Goal: Task Accomplishment & Management: Manage account settings

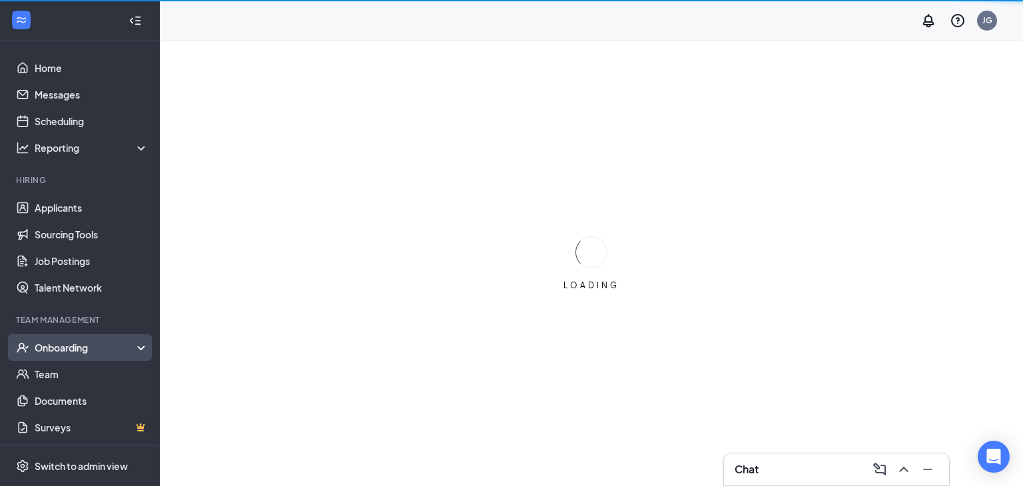
click at [95, 341] on div "Onboarding" at bounding box center [86, 347] width 103 height 13
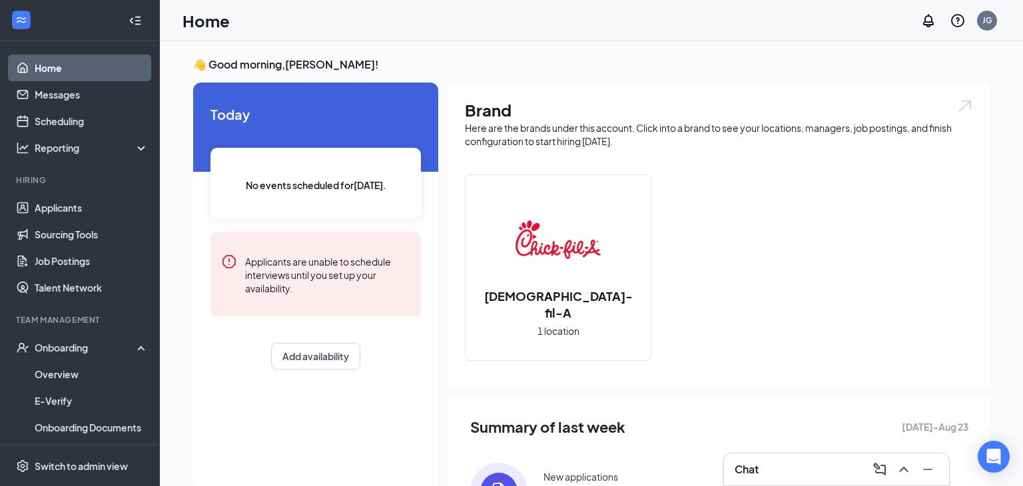
click at [547, 282] on img at bounding box center [558, 239] width 85 height 85
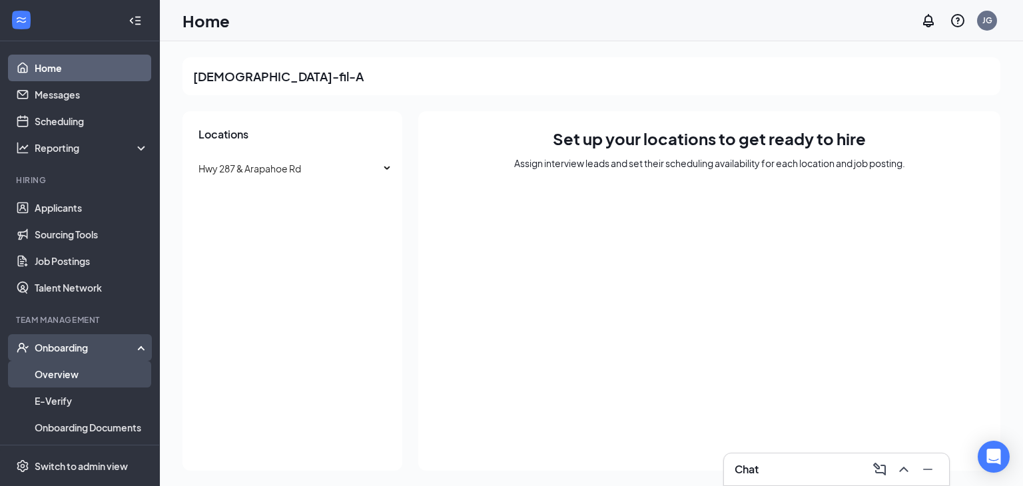
click at [78, 370] on link "Overview" at bounding box center [92, 374] width 114 height 27
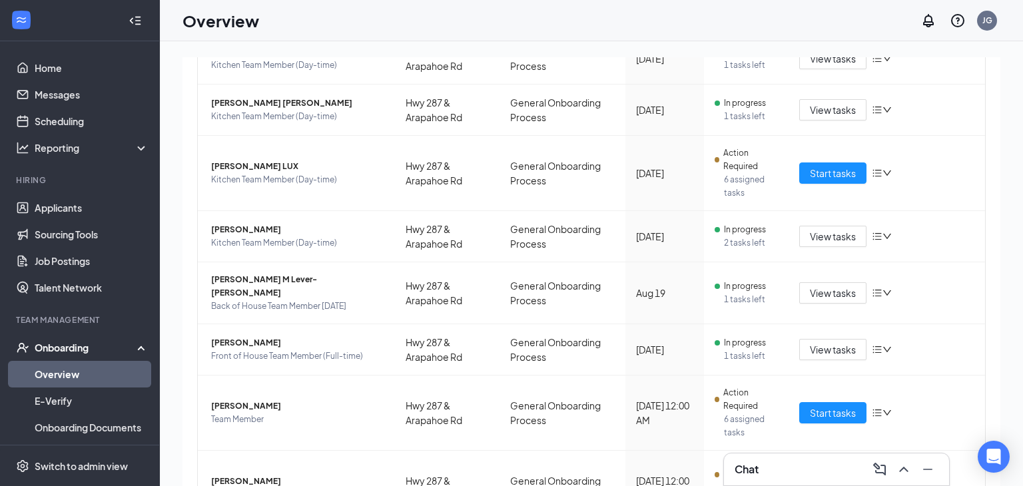
scroll to position [293, 0]
click at [266, 166] on span "[PERSON_NAME] LUX" at bounding box center [297, 167] width 173 height 13
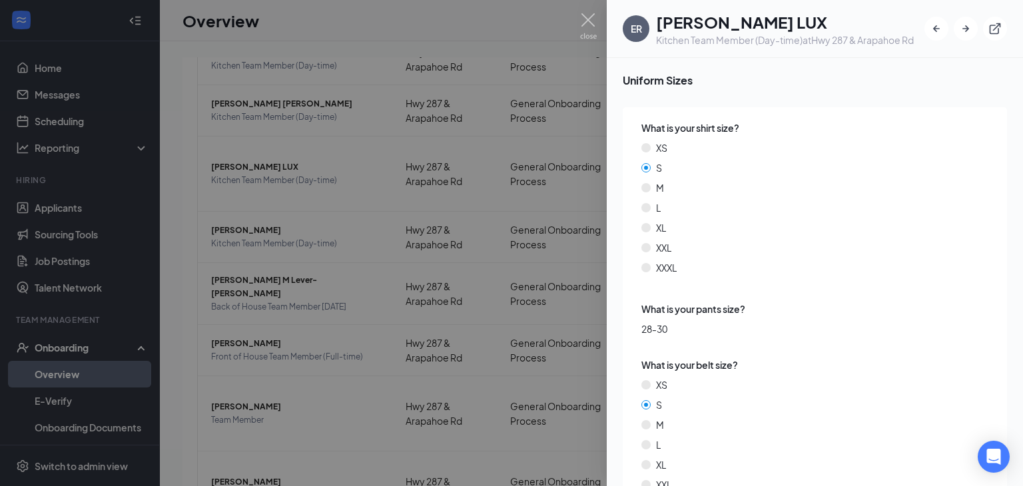
scroll to position [1823, 0]
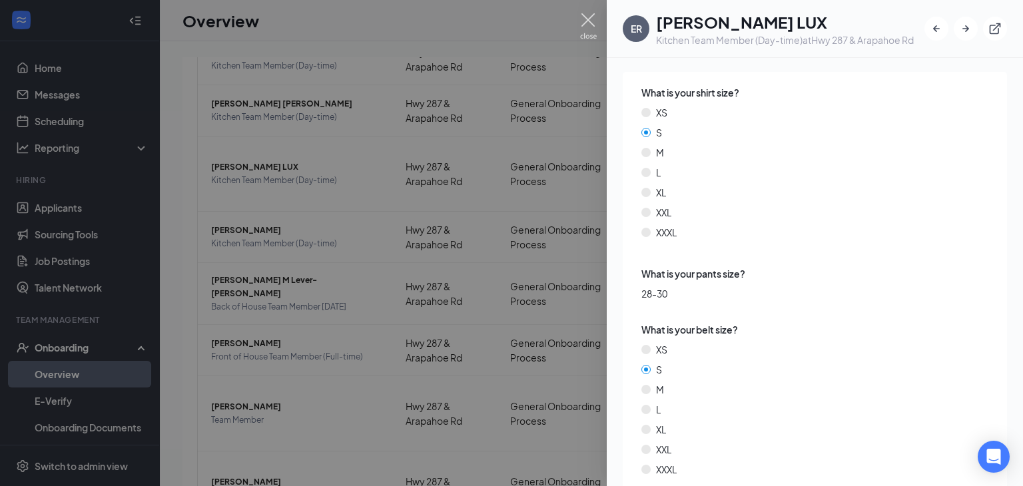
click at [589, 23] on img at bounding box center [588, 26] width 17 height 26
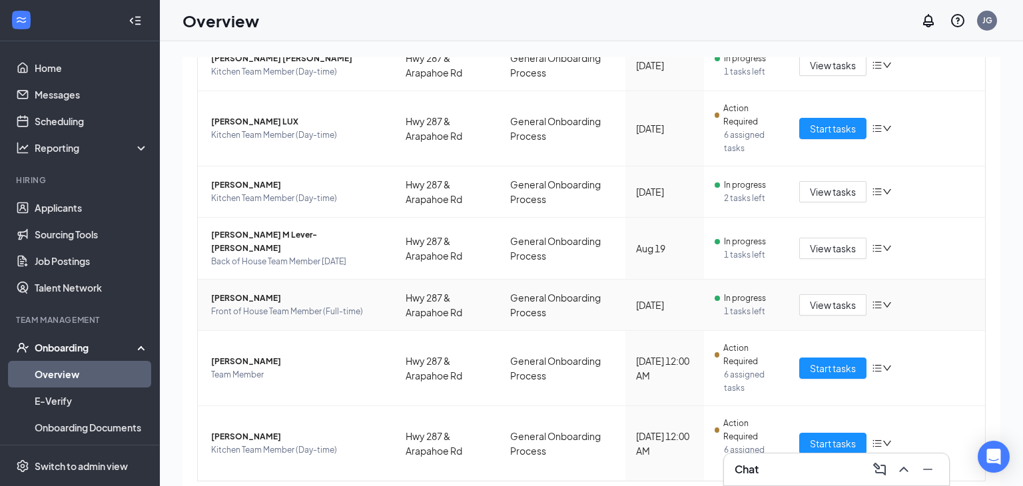
scroll to position [336, 0]
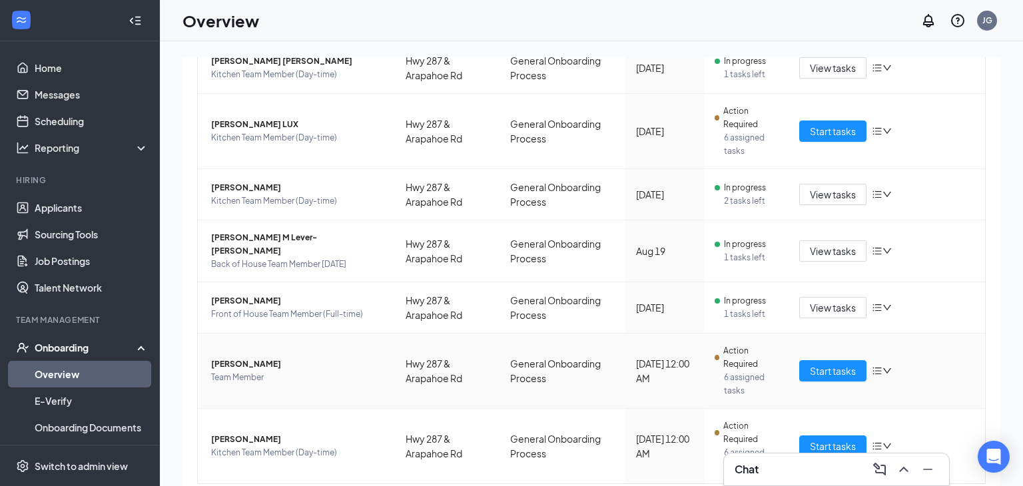
click at [234, 358] on span "[PERSON_NAME]" at bounding box center [297, 364] width 173 height 13
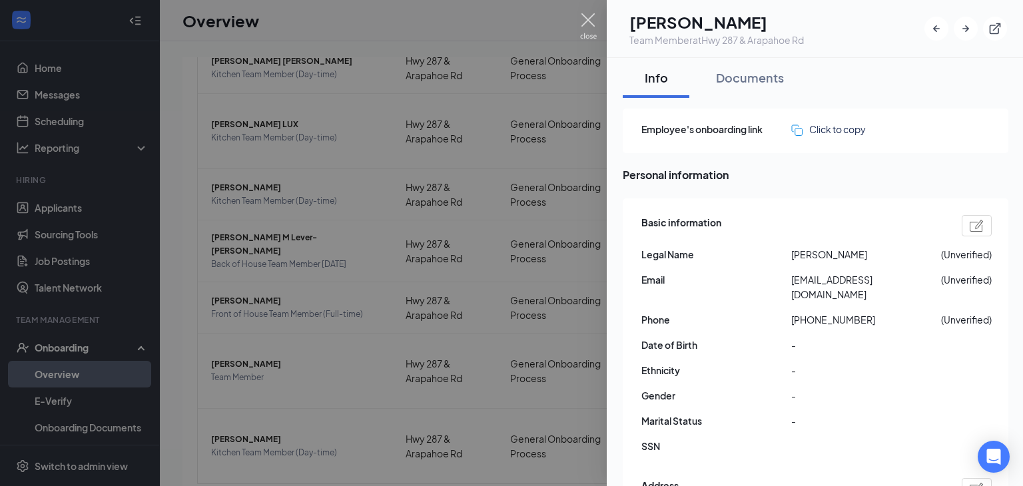
click at [588, 22] on img at bounding box center [588, 26] width 17 height 26
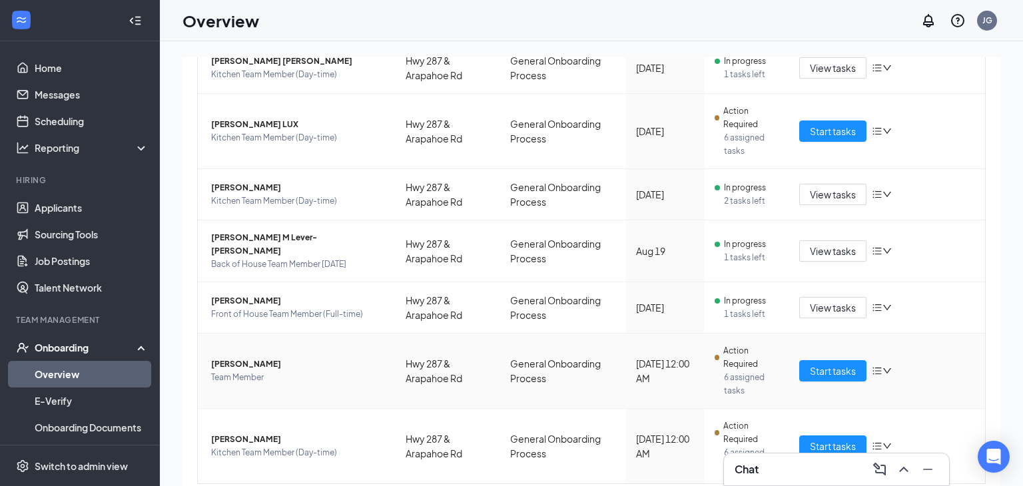
click at [254, 358] on span "[PERSON_NAME]" at bounding box center [297, 364] width 173 height 13
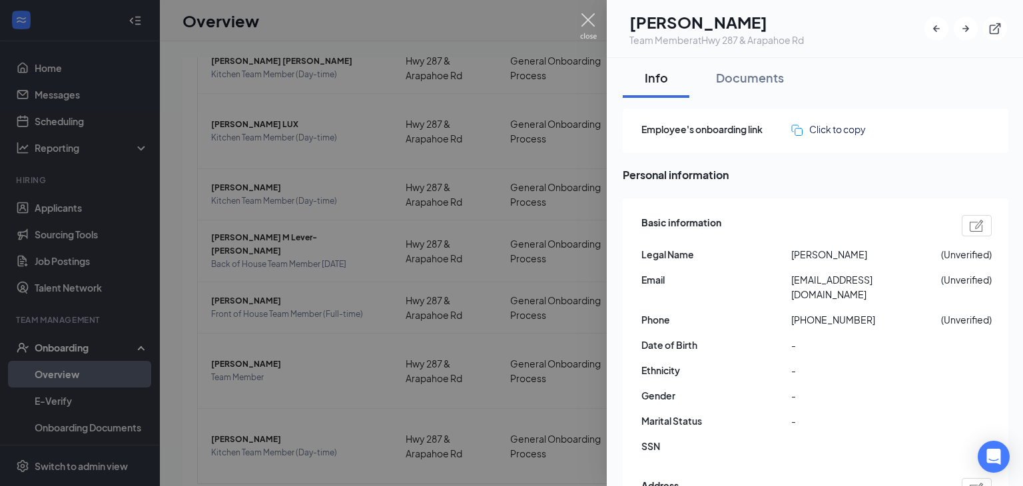
click at [581, 17] on img at bounding box center [588, 26] width 17 height 26
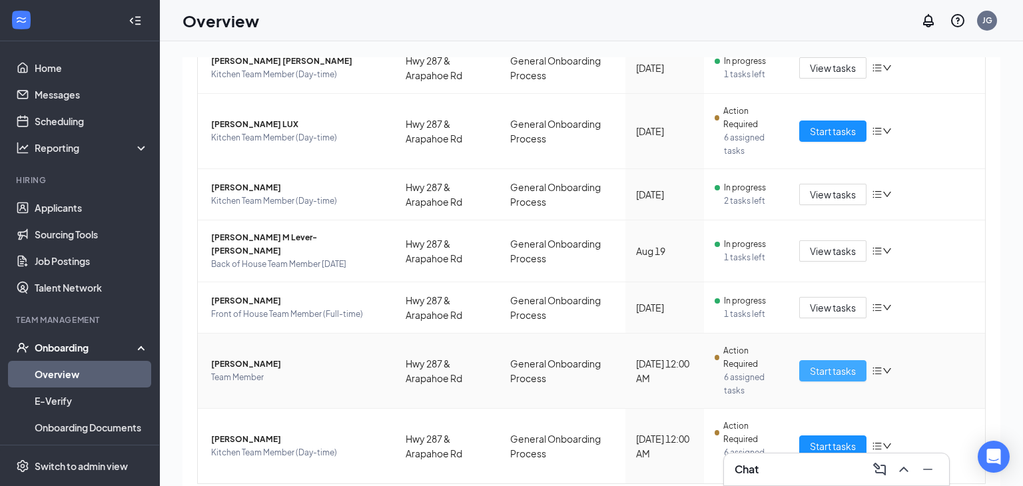
click at [833, 364] on span "Start tasks" at bounding box center [833, 371] width 46 height 15
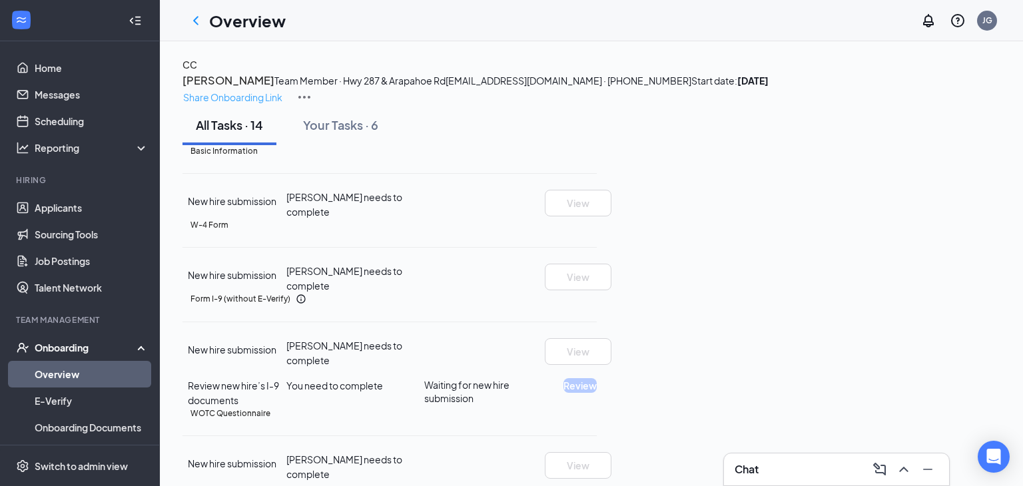
click at [282, 90] on p "Share Onboarding Link" at bounding box center [232, 97] width 99 height 15
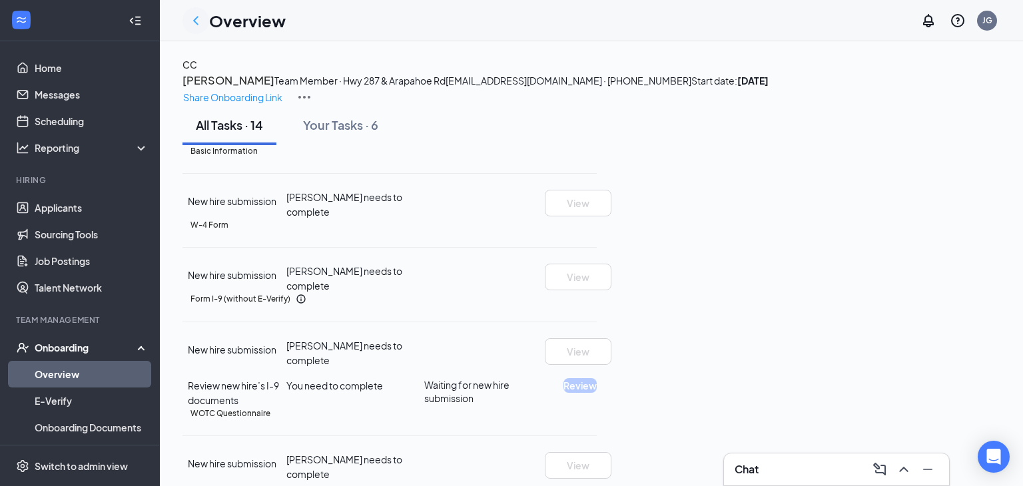
click at [200, 25] on icon "ChevronLeft" at bounding box center [196, 21] width 16 height 16
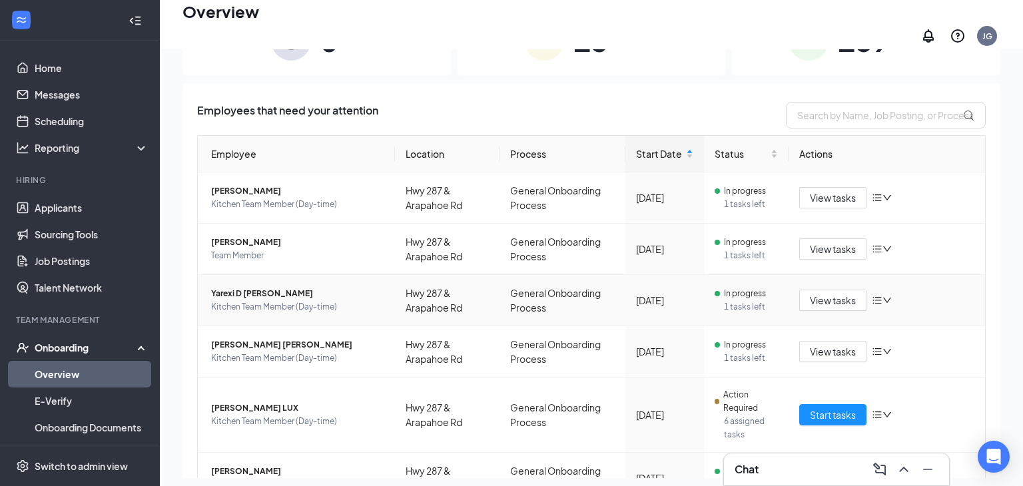
scroll to position [368, 0]
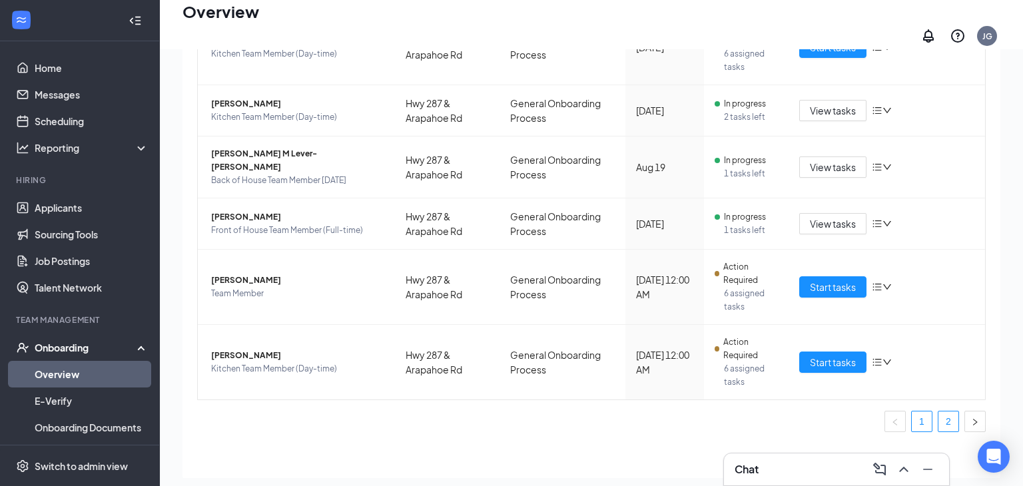
click at [945, 412] on link "2" at bounding box center [948, 422] width 20 height 20
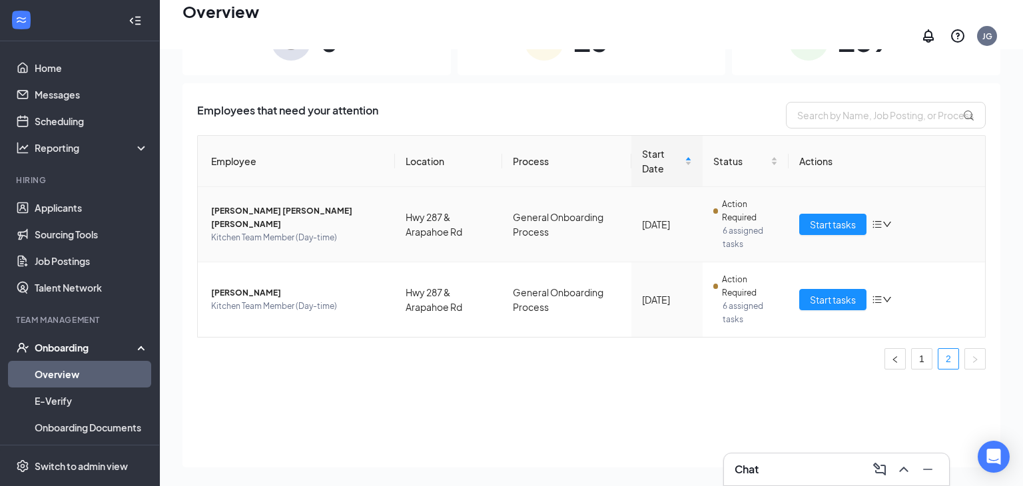
click at [283, 209] on span "[PERSON_NAME] [PERSON_NAME] [PERSON_NAME]" at bounding box center [297, 217] width 173 height 27
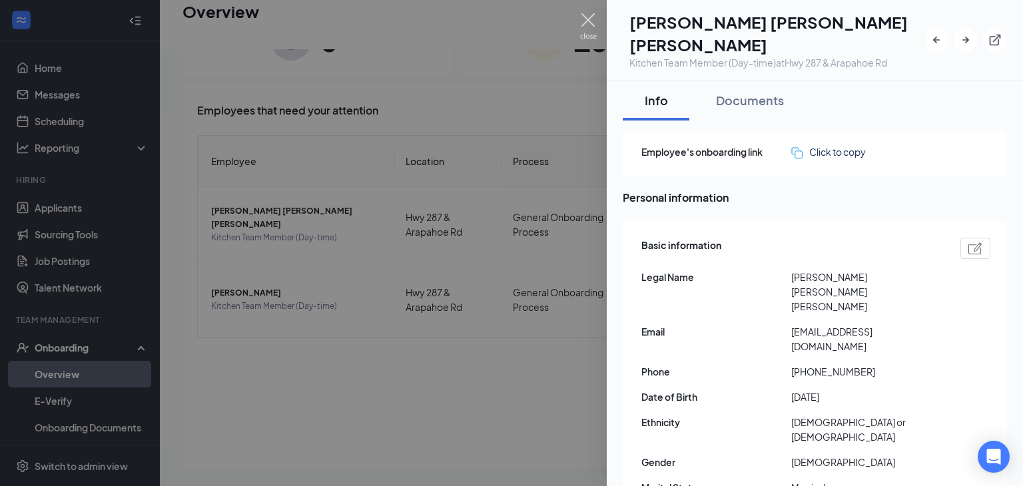
click at [589, 17] on img at bounding box center [588, 26] width 17 height 26
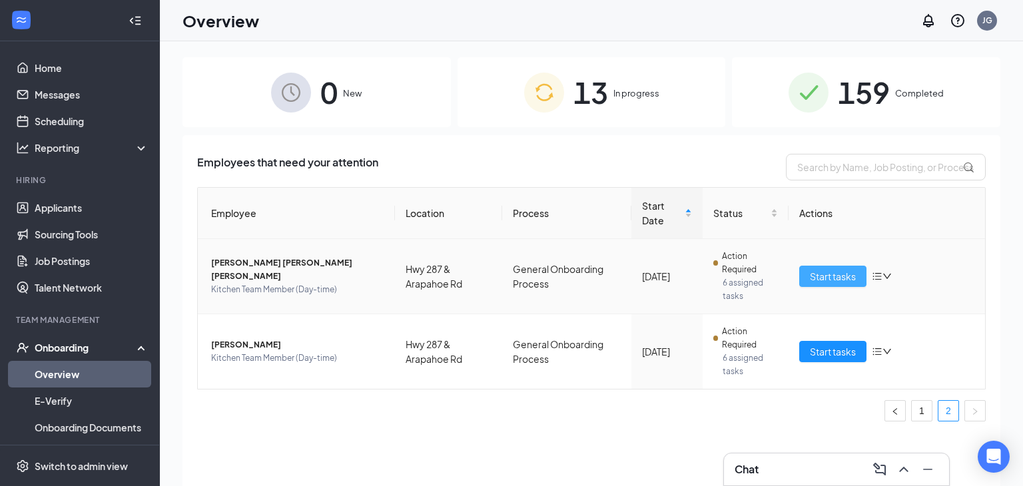
click at [847, 276] on span "Start tasks" at bounding box center [833, 276] width 46 height 15
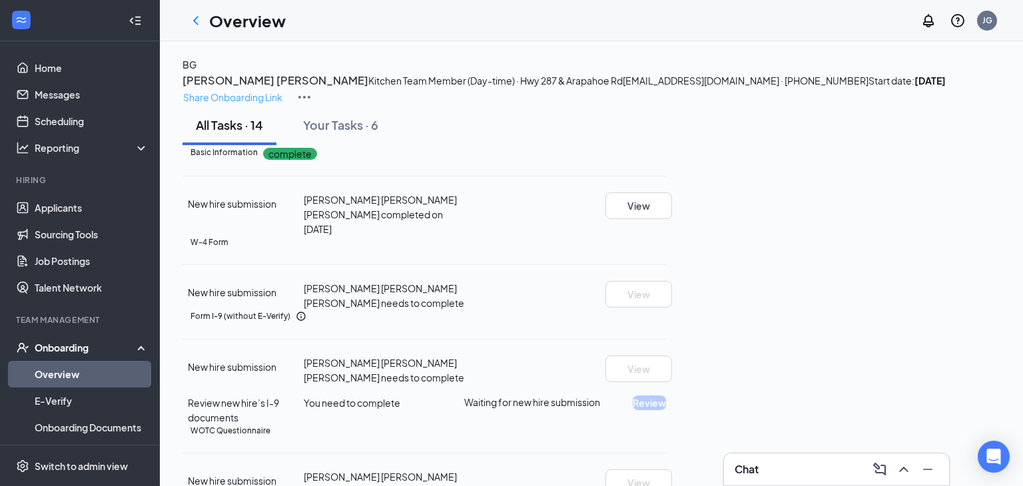
click at [282, 90] on p "Share Onboarding Link" at bounding box center [232, 97] width 99 height 15
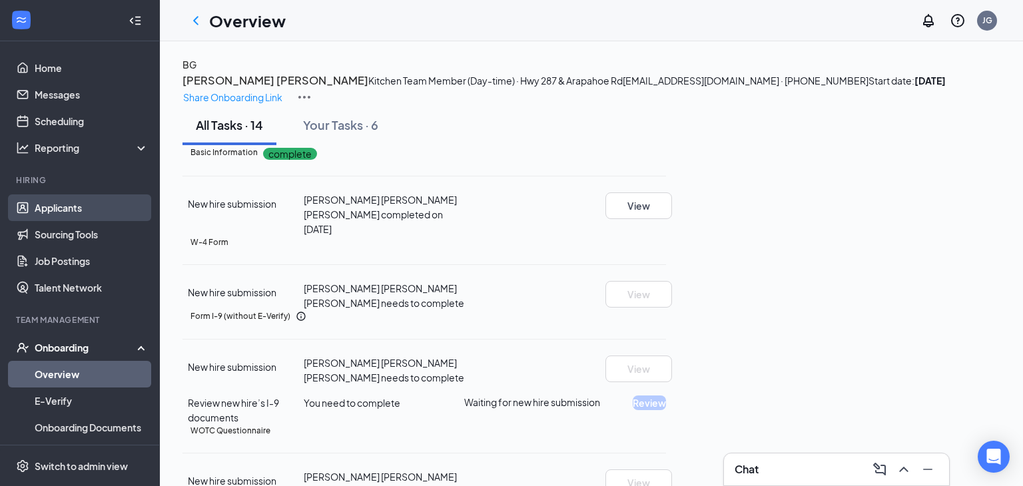
click at [71, 212] on link "Applicants" at bounding box center [92, 207] width 114 height 27
